Goal: Transaction & Acquisition: Purchase product/service

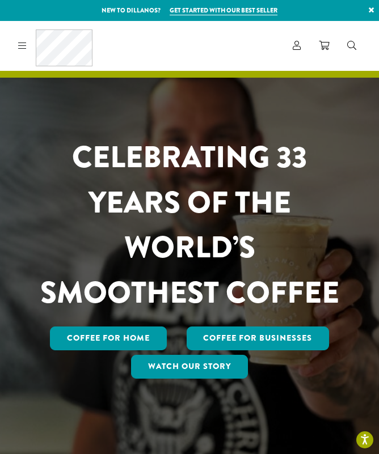
click at [27, 49] on div "Coffee All Coffees Best Sellers Blends Single Origins Dillanos Limited Organic …" at bounding box center [53, 45] width 79 height 37
click at [29, 47] on div "Coffee All Coffees Best Sellers Blends Single Origins Dillanos Limited Organic …" at bounding box center [53, 45] width 79 height 37
click at [29, 53] on div "Coffee All Coffees Best Sellers Blends Single Origins Dillanos Limited Organic …" at bounding box center [53, 45] width 79 height 37
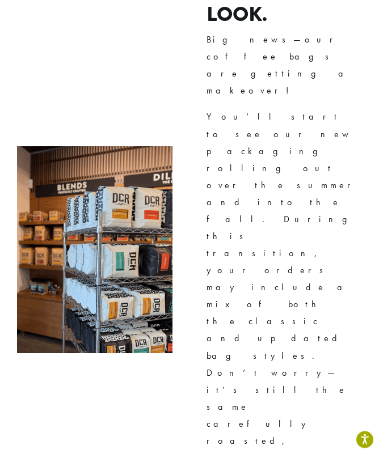
scroll to position [1822, 0]
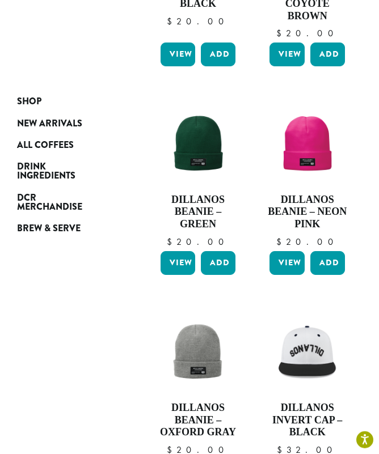
scroll to position [542, 0]
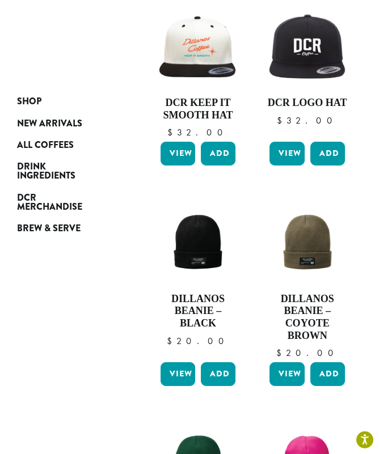
scroll to position [213, 0]
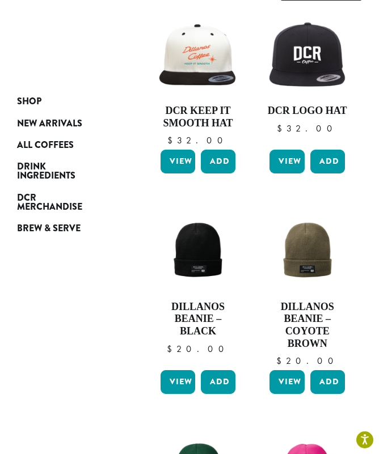
click at [292, 370] on link "View" at bounding box center [286, 382] width 35 height 24
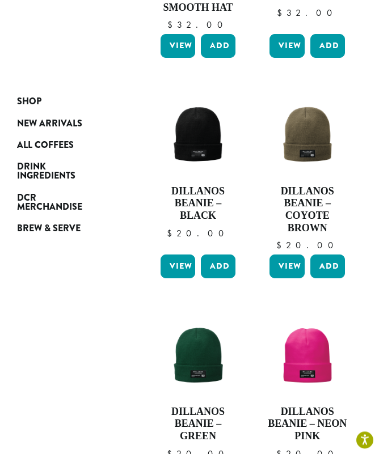
scroll to position [327, 0]
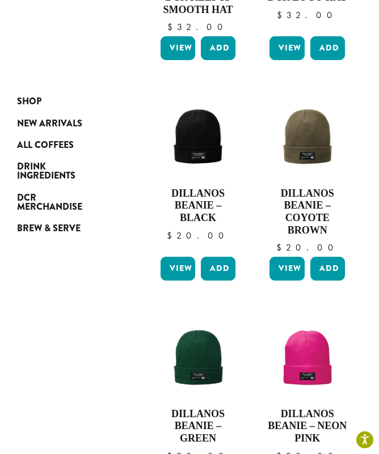
click at [314, 121] on img at bounding box center [307, 138] width 81 height 81
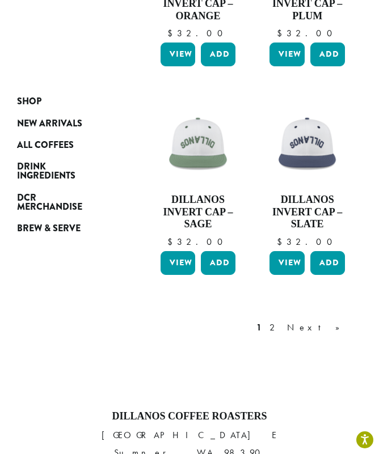
scroll to position [1167, 0]
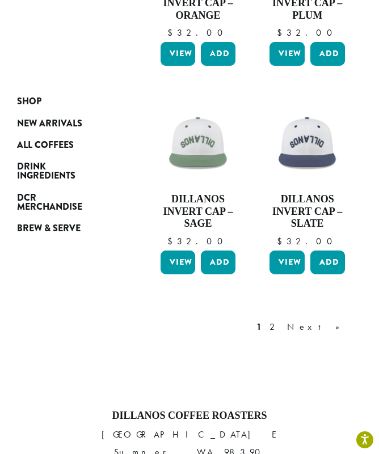
click at [281, 320] on link "2" at bounding box center [274, 327] width 14 height 14
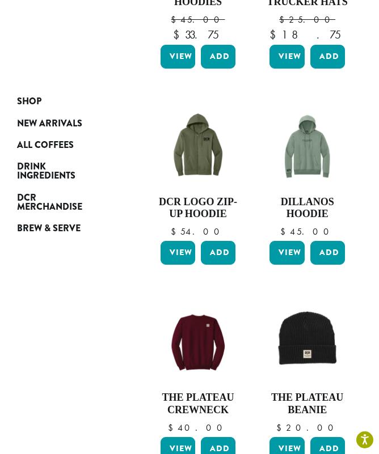
scroll to position [543, 0]
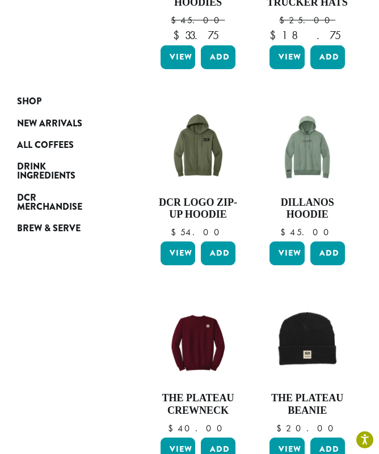
click at [179, 254] on link "View" at bounding box center [178, 254] width 35 height 24
click at [312, 171] on img at bounding box center [307, 147] width 81 height 81
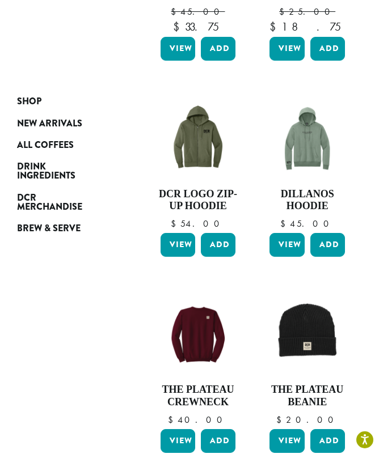
scroll to position [552, 0]
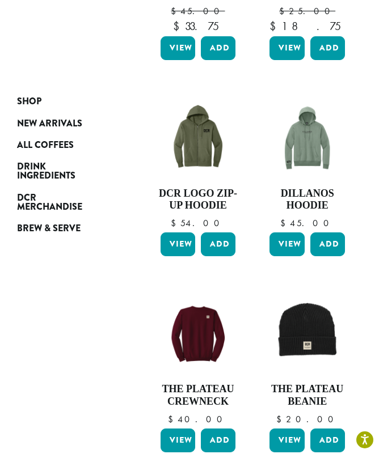
click at [214, 339] on img at bounding box center [198, 334] width 81 height 81
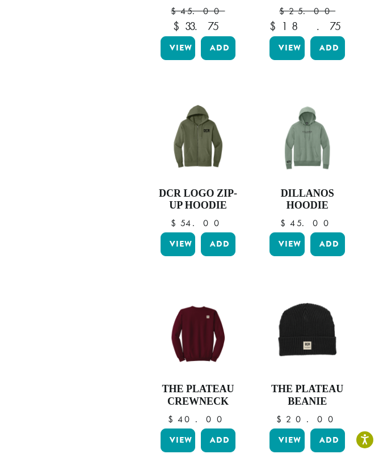
scroll to position [584, 0]
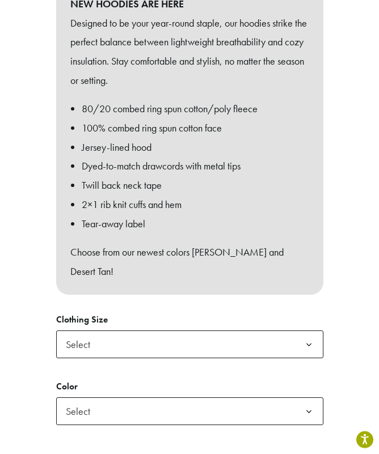
scroll to position [509, 0]
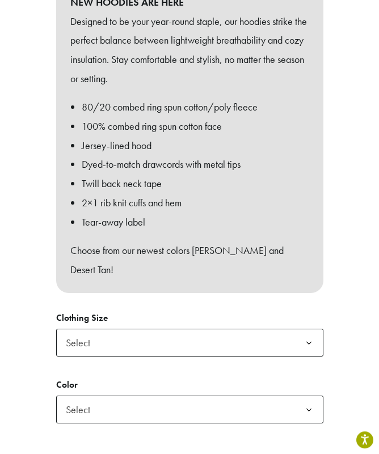
click at [312, 330] on b at bounding box center [309, 344] width 28 height 28
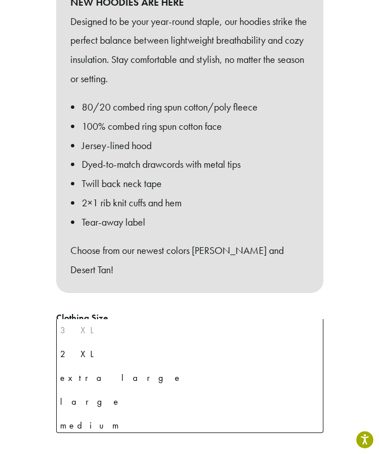
scroll to position [28, 0]
select select "*****"
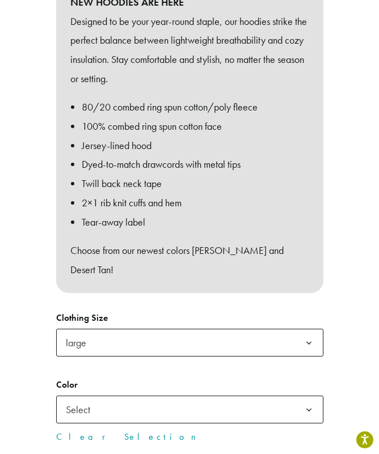
click at [303, 396] on b at bounding box center [309, 410] width 28 height 28
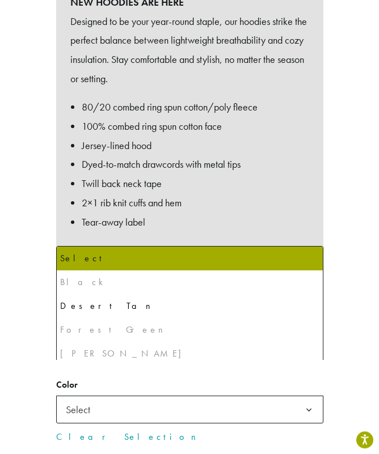
scroll to position [0, 0]
click at [353, 183] on div "**********" at bounding box center [189, 74] width 379 height 856
